Goal: Complete application form: Complete application form

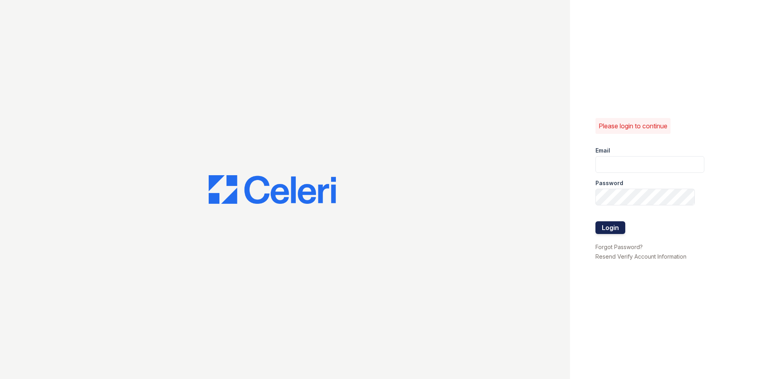
type input "[EMAIL_ADDRESS][DOMAIN_NAME]"
drag, startPoint x: 618, startPoint y: 224, endPoint x: 607, endPoint y: 220, distance: 12.2
click at [616, 224] on button "Login" at bounding box center [611, 228] width 30 height 13
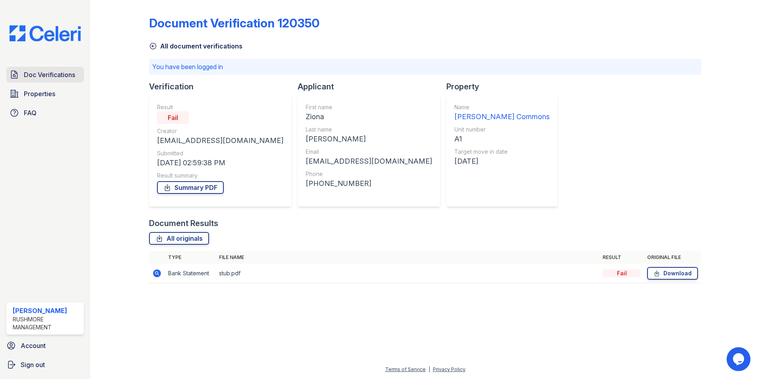
click at [78, 74] on link "Doc Verifications" at bounding box center [45, 75] width 78 height 16
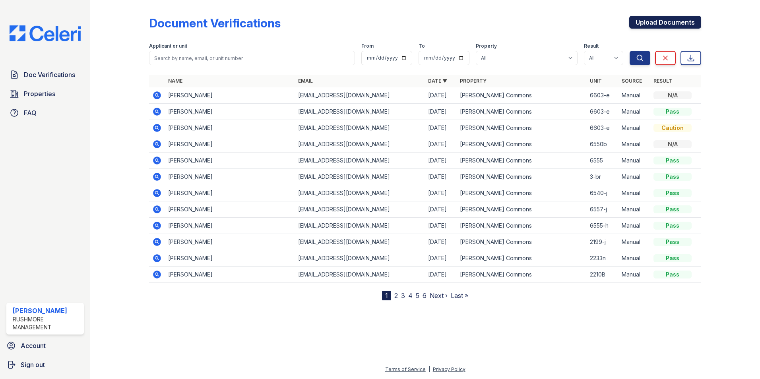
click at [635, 19] on link "Upload Documents" at bounding box center [666, 22] width 72 height 13
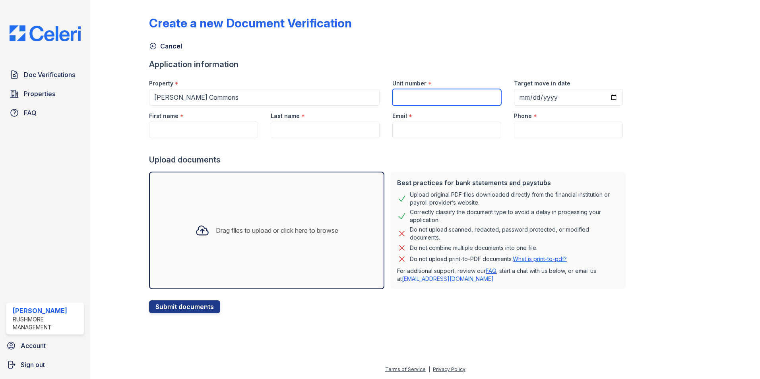
click at [471, 91] on input "Unit number" at bounding box center [447, 97] width 109 height 17
type input "6603-e"
type input "2025-08-22"
type input "Adeoye"
type input "Oyeniyi"
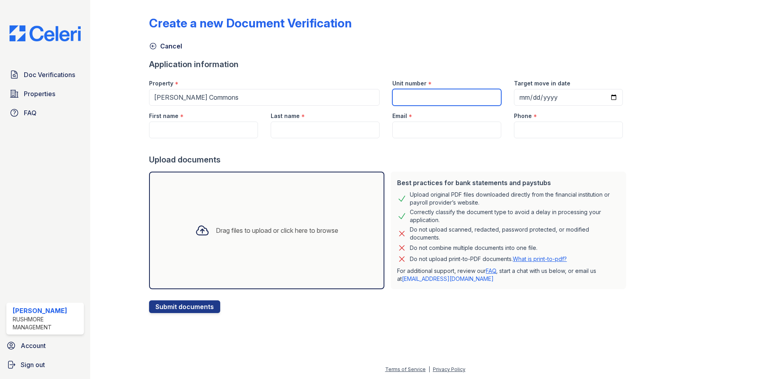
type input "oyeniyiadeoye@gmail.com"
type input "202) 421-7418"
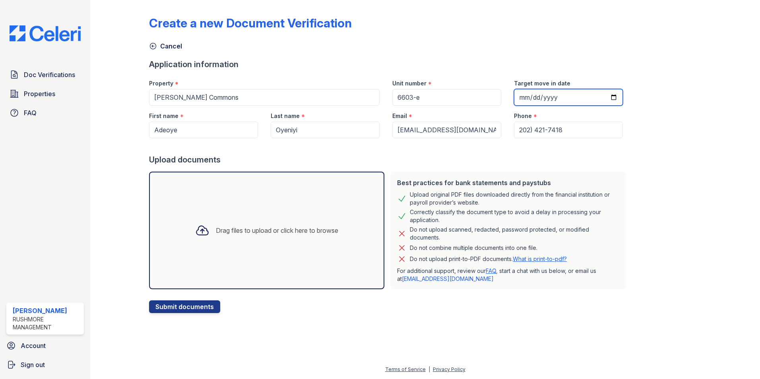
click at [603, 93] on input "2025-08-22" at bounding box center [568, 97] width 109 height 17
click at [604, 98] on input "2025-08-22" at bounding box center [568, 97] width 109 height 17
type input "2025-09-01"
drag, startPoint x: 234, startPoint y: 133, endPoint x: 224, endPoint y: 131, distance: 10.9
click at [212, 127] on input "Adeoye" at bounding box center [203, 130] width 109 height 17
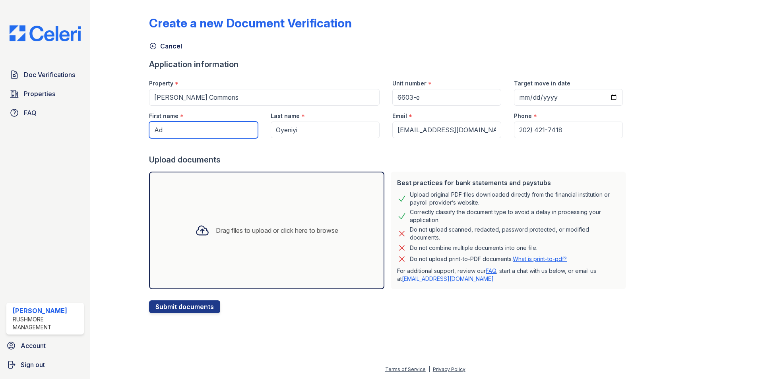
type input "A"
paste input "Yusuf"
type input "Yusuf"
drag, startPoint x: 315, startPoint y: 130, endPoint x: 198, endPoint y: 134, distance: 117.8
click at [198, 134] on div "First name * Yusuf Last name * Oyeniyi Email * oyeniyiadeoye@gmail.com Phone * …" at bounding box center [386, 122] width 487 height 33
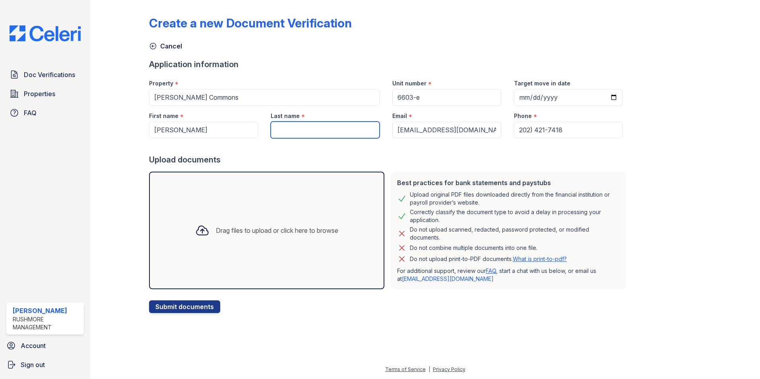
paste input "Isaq"
type input "Isaq"
drag, startPoint x: 477, startPoint y: 130, endPoint x: 332, endPoint y: 144, distance: 145.0
click at [332, 144] on form "Application information Property * Chandler Commons Unit number * 6603-e Target…" at bounding box center [389, 186] width 480 height 255
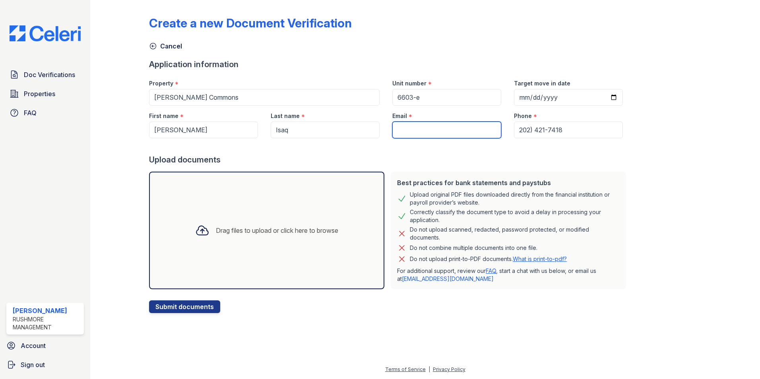
paste input "isaqyusef2018@gmail.com"
type input "isaqyusef2018@gmail.com"
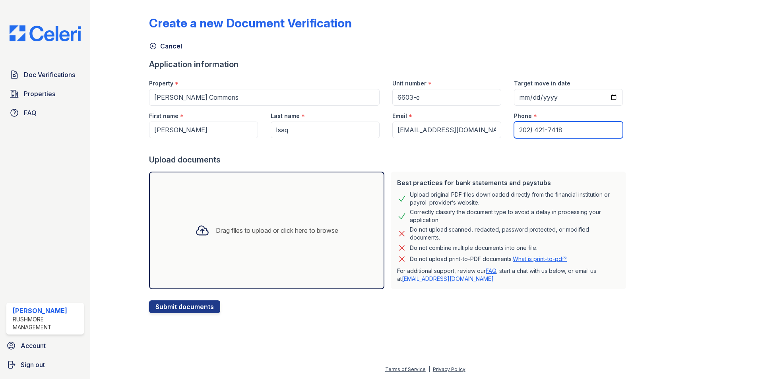
drag, startPoint x: 567, startPoint y: 130, endPoint x: 442, endPoint y: 143, distance: 125.9
click at [442, 143] on form "Application information Property * Chandler Commons Unit number * 6603-e Target…" at bounding box center [389, 186] width 480 height 255
paste input "(614) 254-8068"
type input "(614) 254-8068"
click at [288, 242] on div "Drag files to upload or click here to browse" at bounding box center [267, 230] width 156 height 27
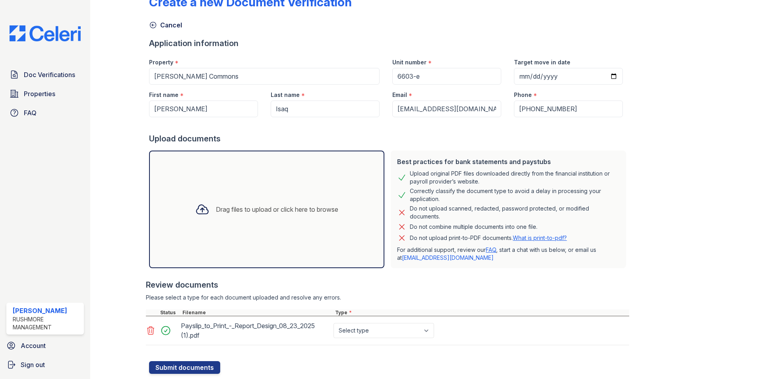
scroll to position [40, 0]
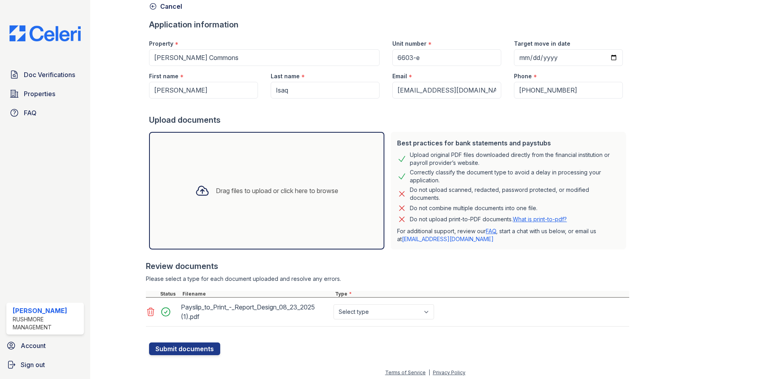
click at [254, 188] on div "Drag files to upload or click here to browse" at bounding box center [267, 190] width 156 height 27
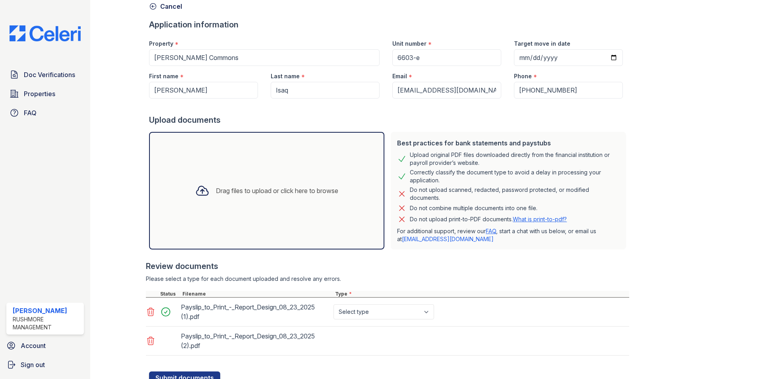
scroll to position [72, 0]
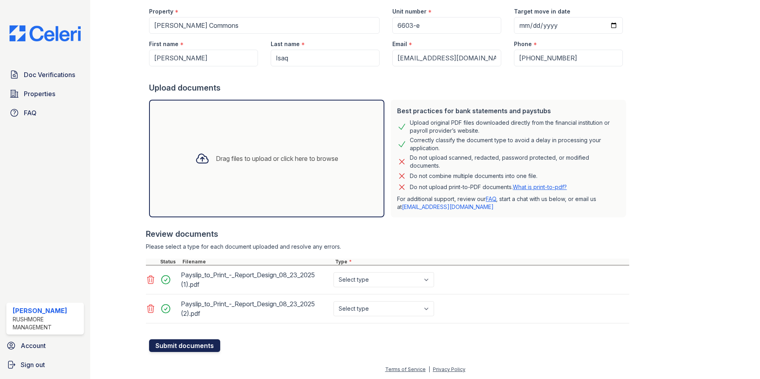
click at [204, 347] on button "Submit documents" at bounding box center [184, 346] width 71 height 13
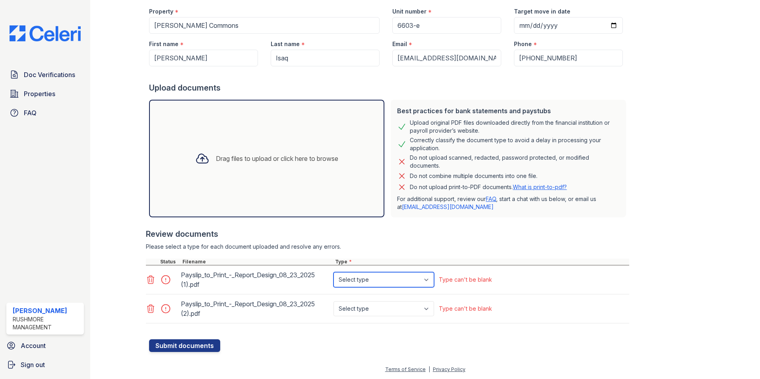
click at [381, 282] on select "Select type Paystub Bank Statement Offer Letter Tax Documents Benefit Award Let…" at bounding box center [384, 279] width 101 height 15
select select "paystub"
click at [334, 272] on select "Select type Paystub Bank Statement Offer Letter Tax Documents Benefit Award Let…" at bounding box center [384, 279] width 101 height 15
click at [377, 312] on select "Select type Paystub Bank Statement Offer Letter Tax Documents Benefit Award Let…" at bounding box center [384, 308] width 101 height 15
select select "paystub"
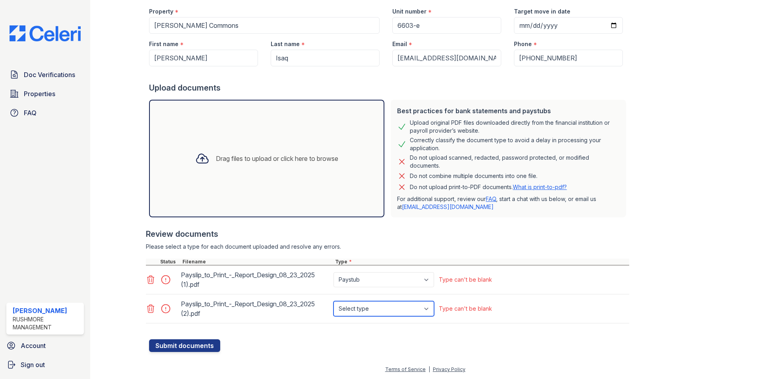
click at [334, 301] on select "Select type Paystub Bank Statement Offer Letter Tax Documents Benefit Award Let…" at bounding box center [384, 308] width 101 height 15
click at [213, 344] on button "Submit documents" at bounding box center [184, 346] width 71 height 13
